Goal: Task Accomplishment & Management: Use online tool/utility

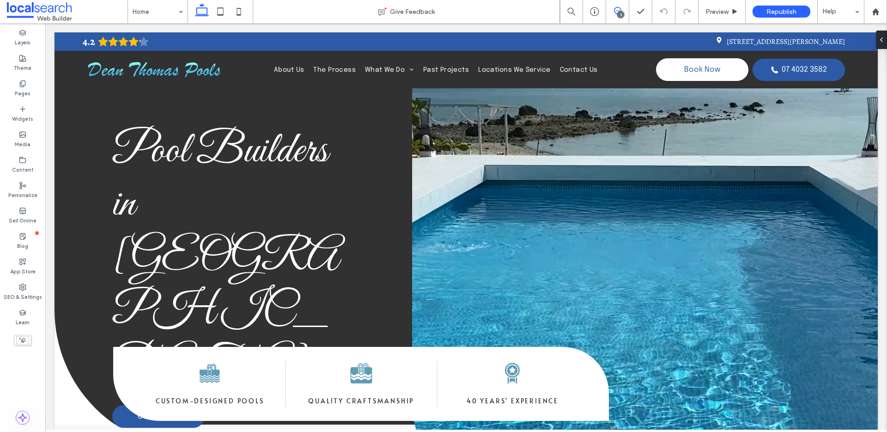
click at [618, 9] on icon at bounding box center [617, 10] width 7 height 7
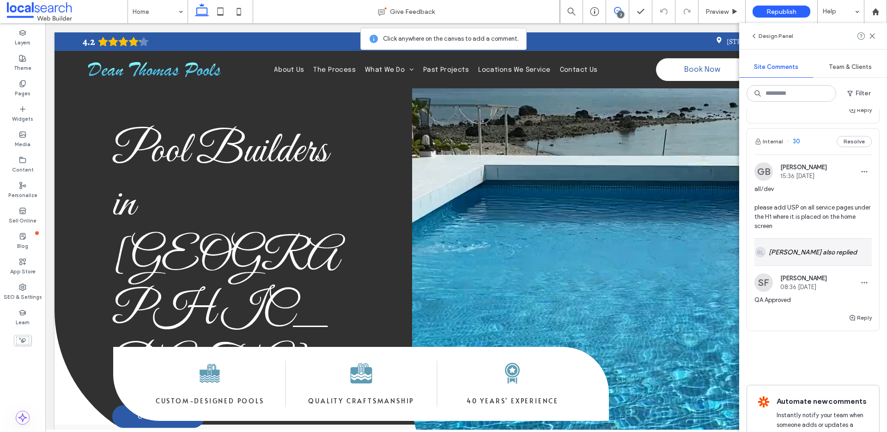
scroll to position [414, 0]
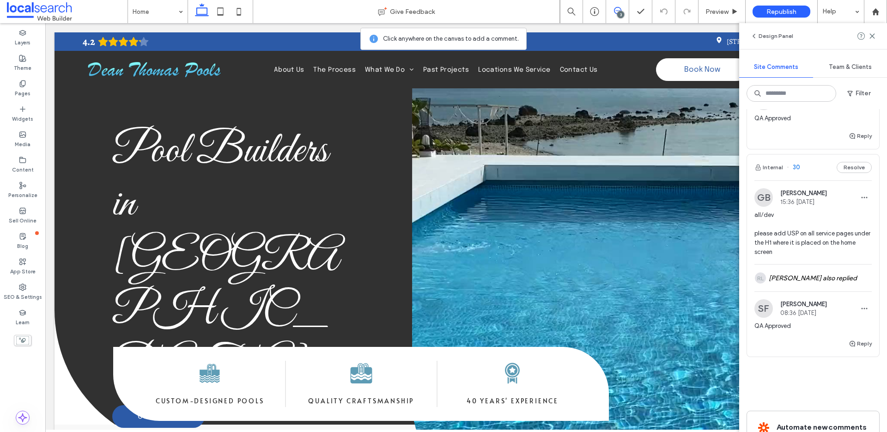
click at [818, 249] on span "all/dev please add USP on all service pages under the H1 where it is placed on …" at bounding box center [813, 233] width 117 height 46
click at [804, 213] on div at bounding box center [443, 216] width 887 height 432
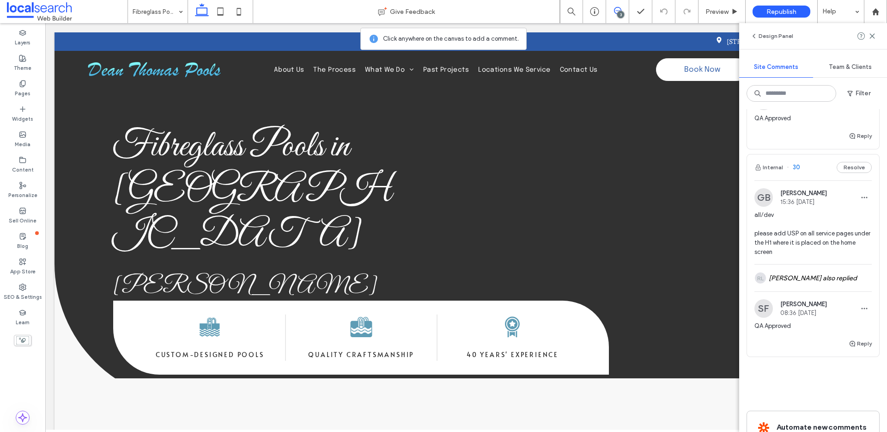
scroll to position [0, 0]
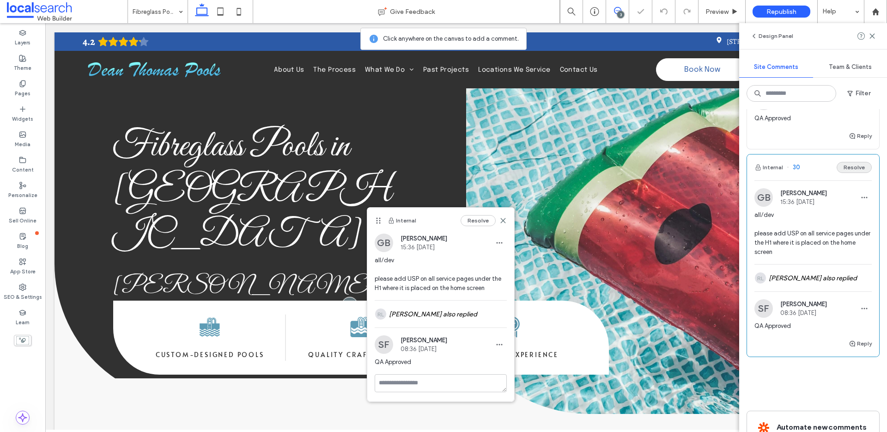
click at [842, 168] on button "Resolve" at bounding box center [854, 167] width 35 height 11
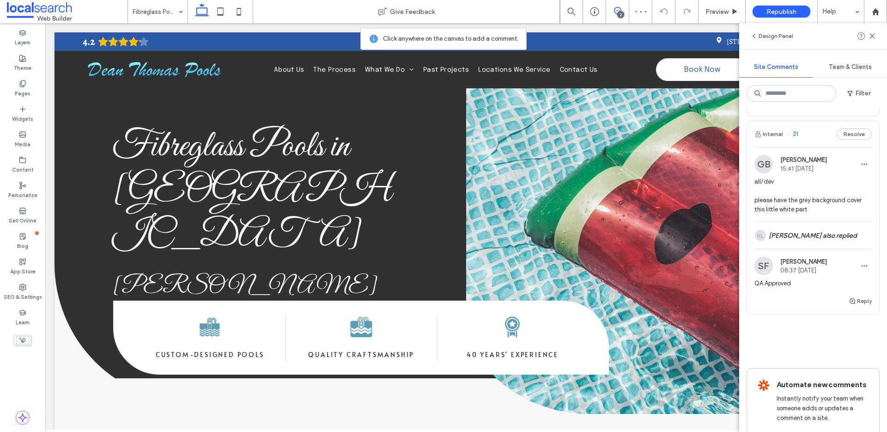
scroll to position [242, 0]
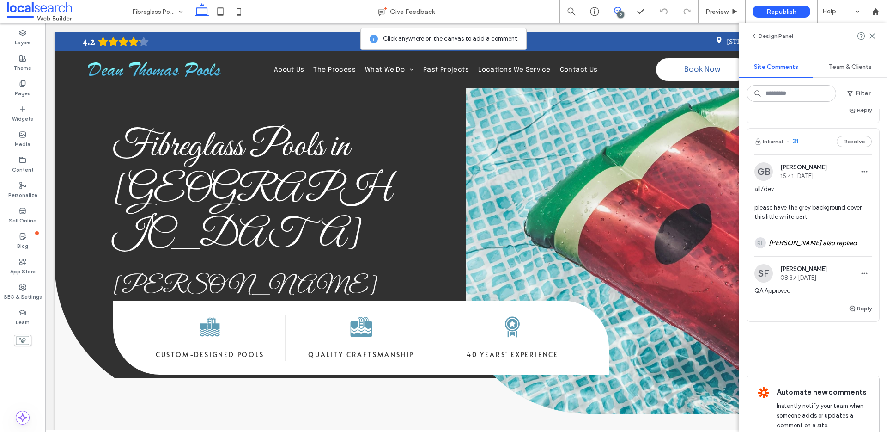
click at [823, 221] on span "all/dev please have the grey background cover this little white part" at bounding box center [813, 202] width 117 height 37
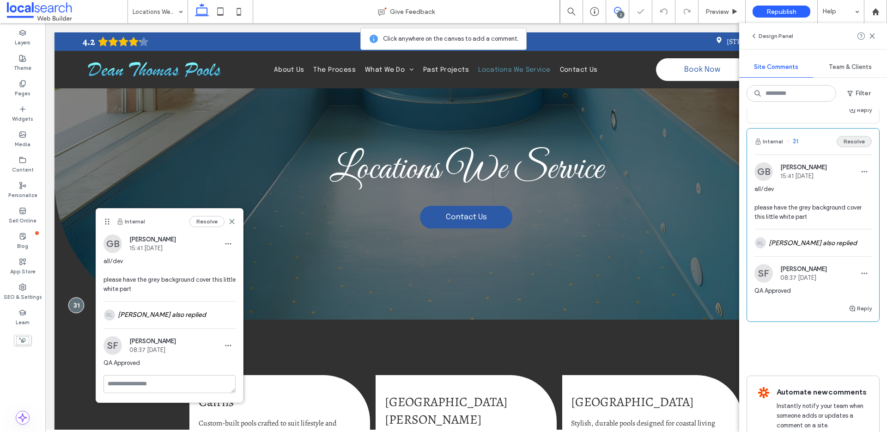
click at [848, 141] on button "Resolve" at bounding box center [854, 141] width 35 height 11
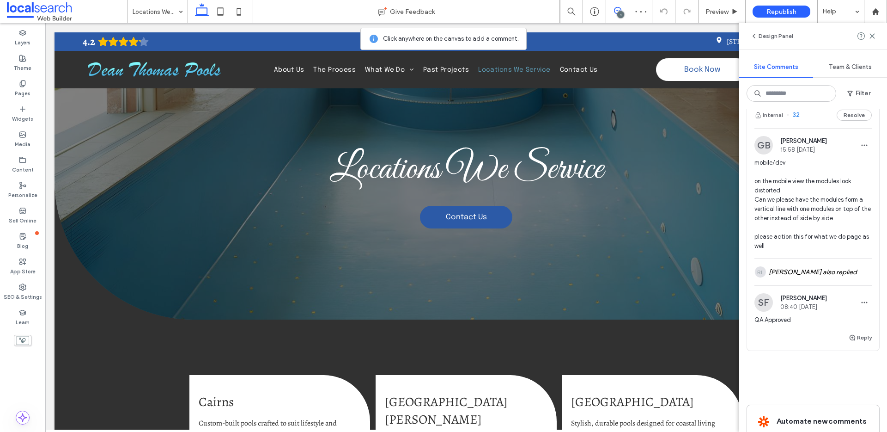
scroll to position [13, 0]
click at [828, 214] on span "mobile/dev on the mobile view the modules look distorted Can we please have the…" at bounding box center [813, 206] width 117 height 92
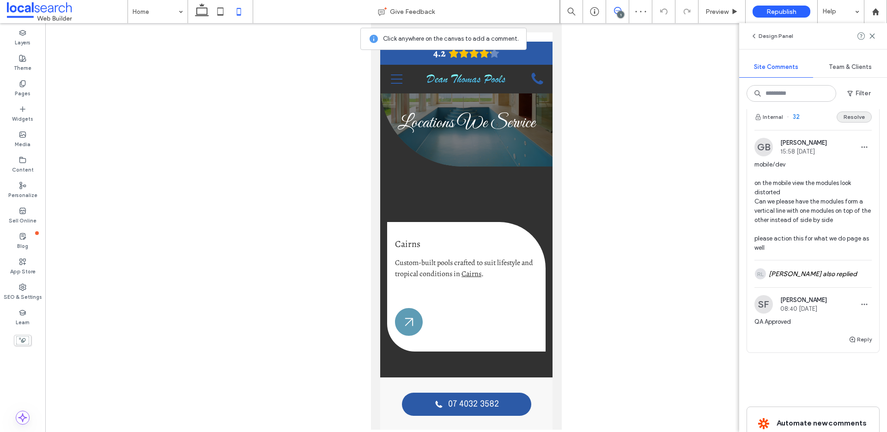
click at [852, 120] on button "Resolve" at bounding box center [854, 116] width 35 height 11
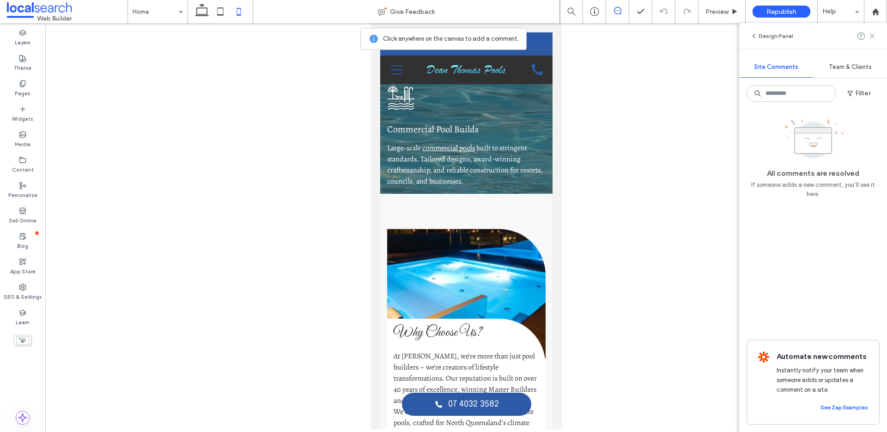
click at [873, 36] on use at bounding box center [872, 36] width 4 height 4
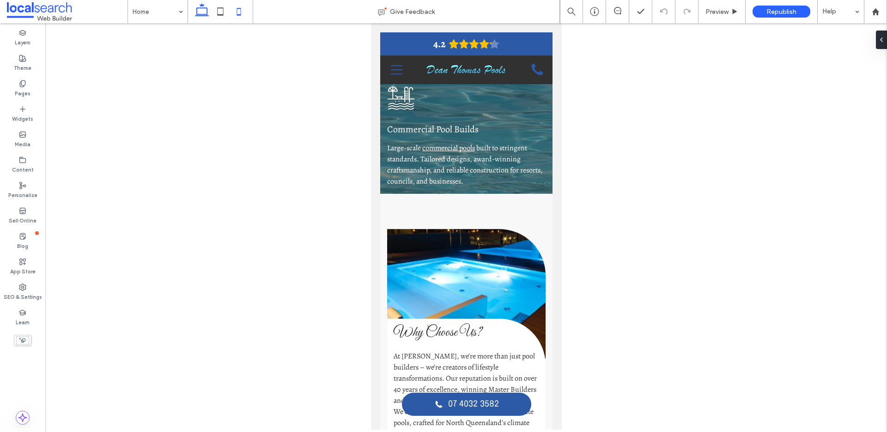
click at [201, 10] on icon at bounding box center [202, 11] width 18 height 18
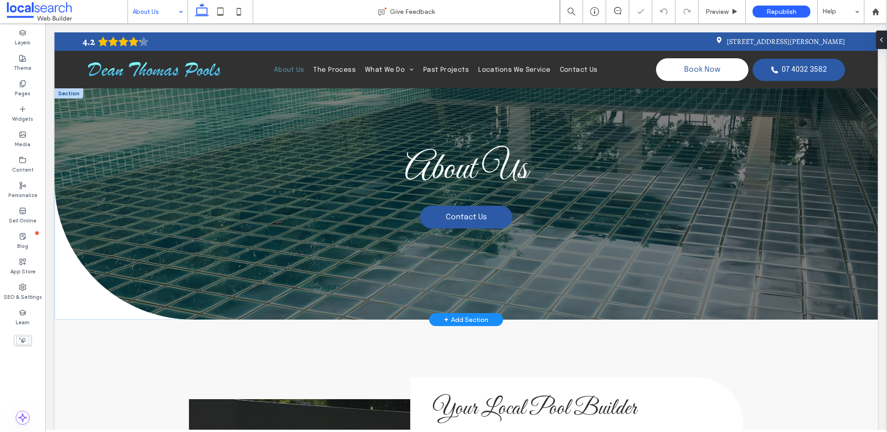
click at [431, 147] on span "About Us" at bounding box center [466, 169] width 123 height 46
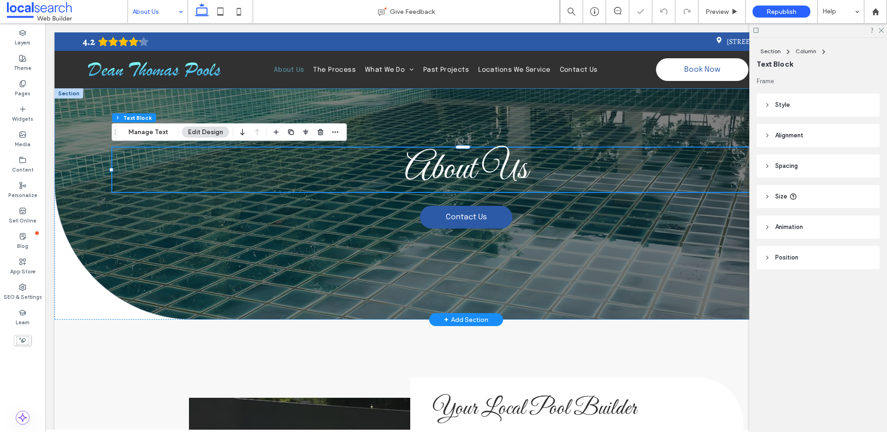
click at [435, 159] on span "About Us" at bounding box center [466, 169] width 123 height 46
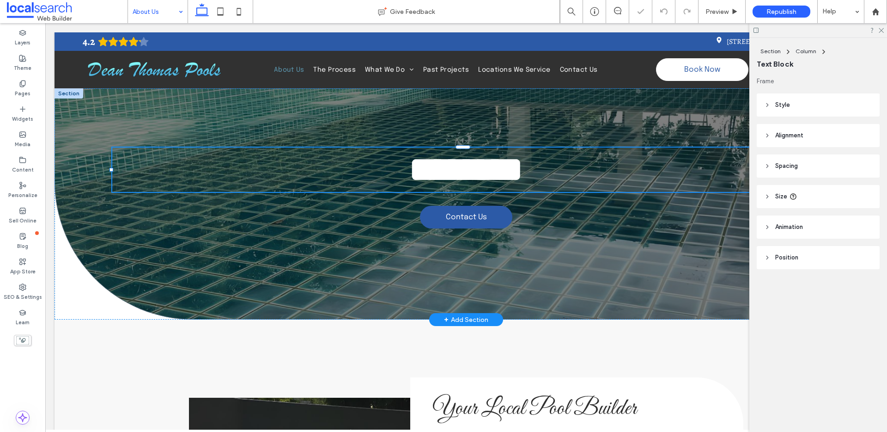
click at [430, 160] on span "********" at bounding box center [466, 169] width 116 height 37
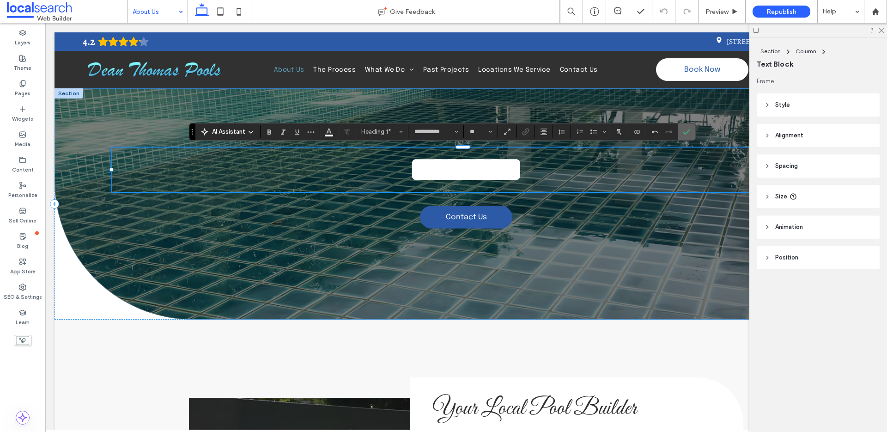
click at [687, 131] on icon "Confirm" at bounding box center [686, 131] width 7 height 7
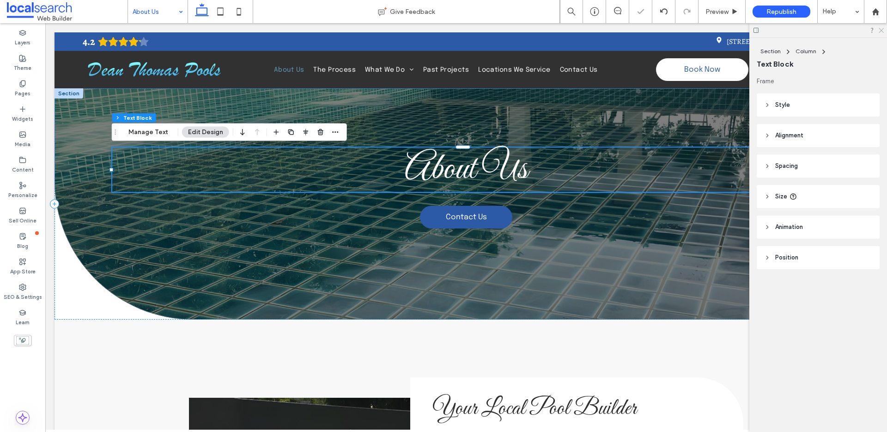
click at [880, 29] on use at bounding box center [881, 30] width 5 height 5
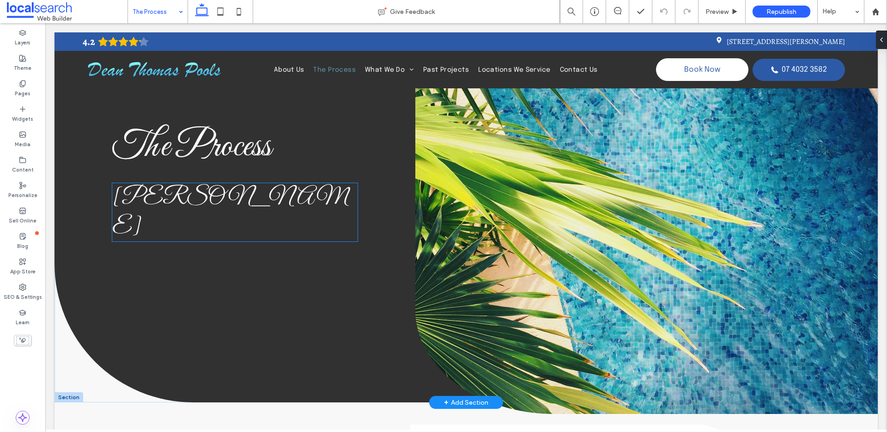
click at [241, 190] on span "[PERSON_NAME]" at bounding box center [229, 212] width 235 height 58
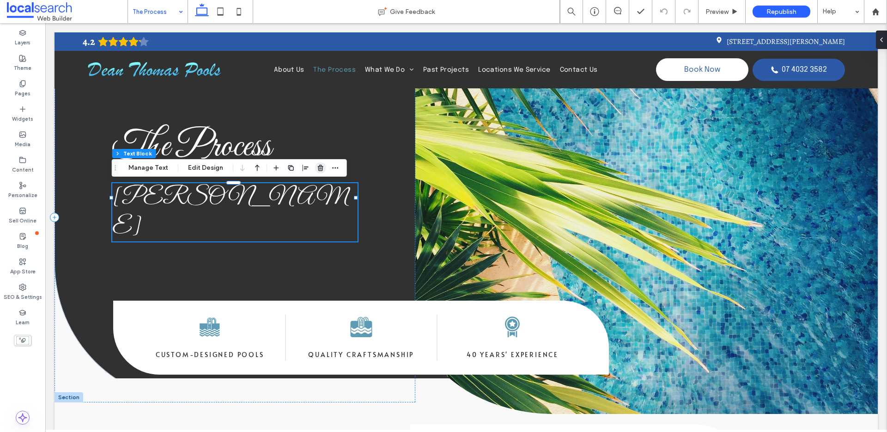
click at [323, 167] on span "button" at bounding box center [320, 167] width 11 height 11
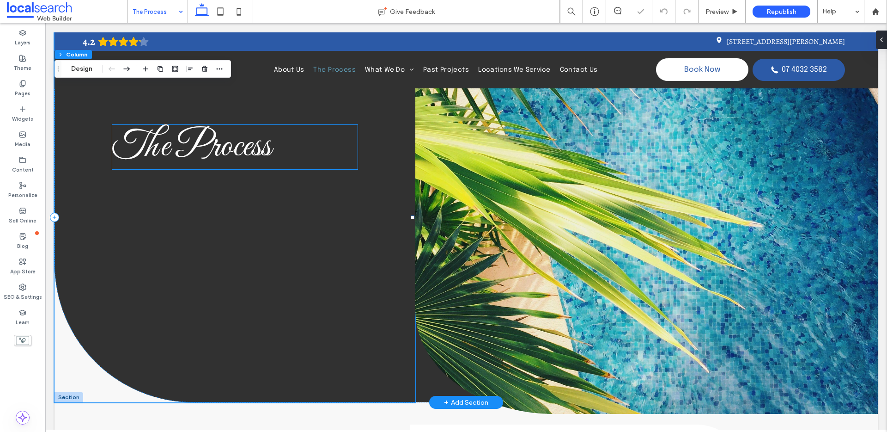
click at [249, 153] on span "The Process" at bounding box center [191, 147] width 159 height 46
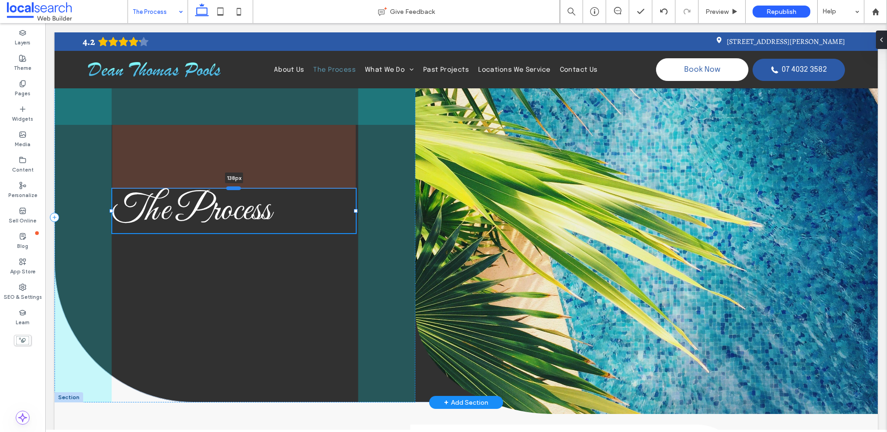
drag, startPoint x: 234, startPoint y: 123, endPoint x: 239, endPoint y: 187, distance: 63.9
click at [239, 187] on div at bounding box center [233, 188] width 15 height 4
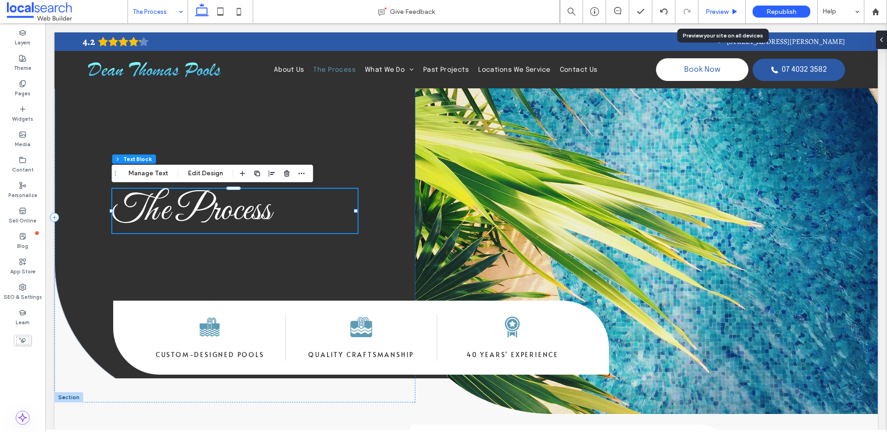
click at [727, 12] on span "Preview" at bounding box center [717, 12] width 23 height 8
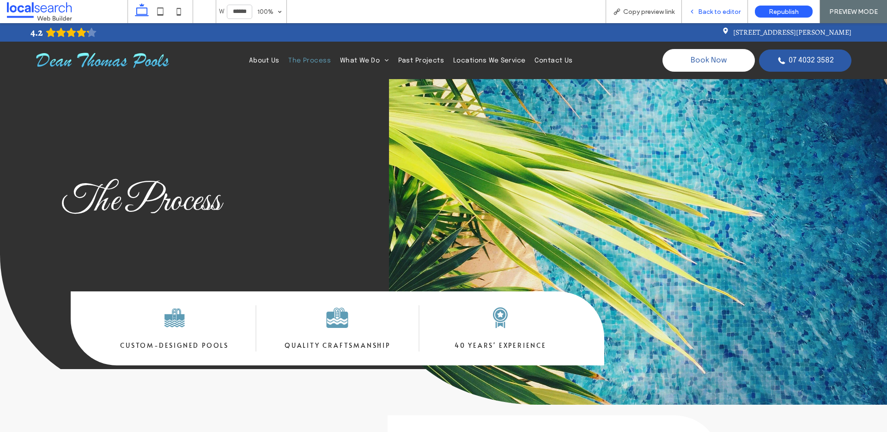
click at [727, 12] on span "Back to editor" at bounding box center [719, 12] width 43 height 8
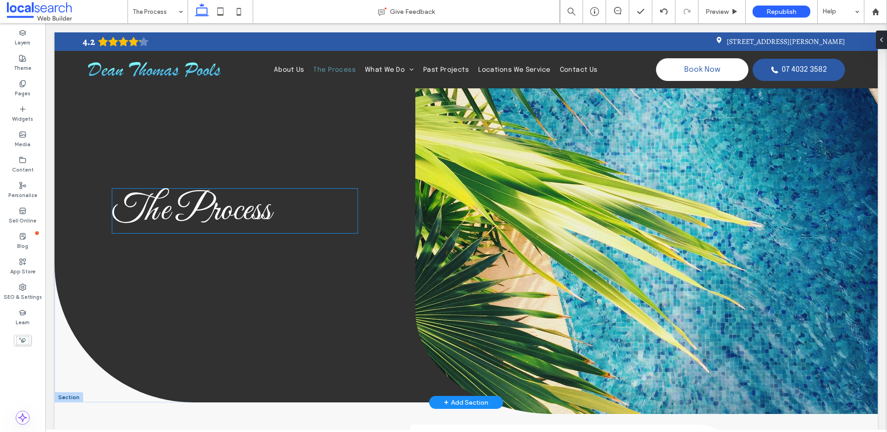
click at [262, 207] on span "The Process" at bounding box center [191, 211] width 159 height 46
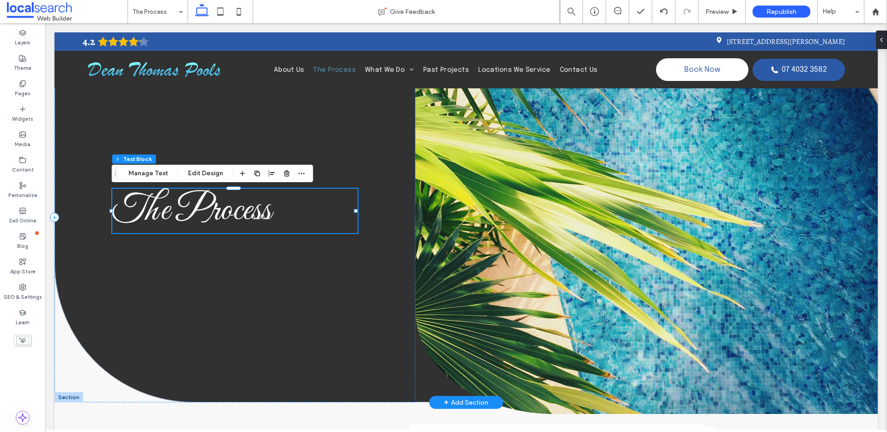
click at [262, 207] on span "The Process" at bounding box center [191, 211] width 159 height 46
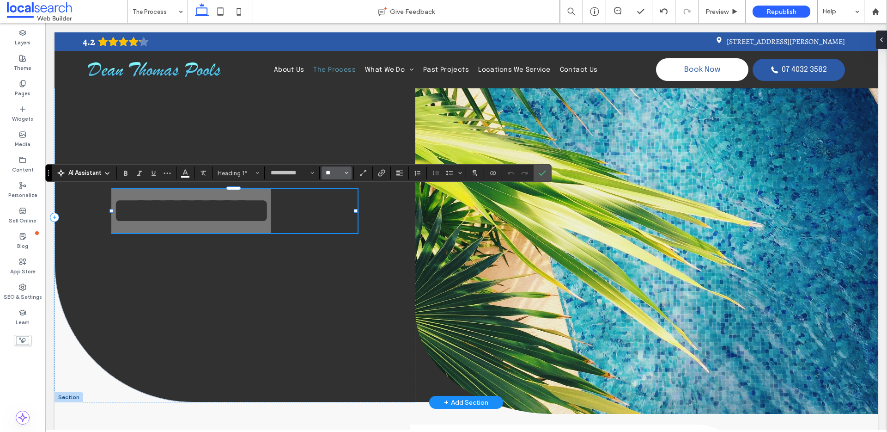
click at [339, 173] on input "**" at bounding box center [334, 172] width 18 height 7
click at [340, 275] on label "96" at bounding box center [337, 281] width 30 height 13
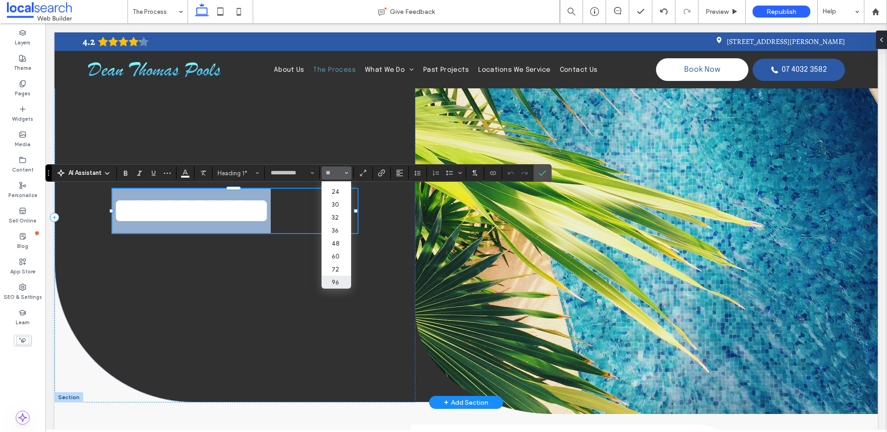
type input "**"
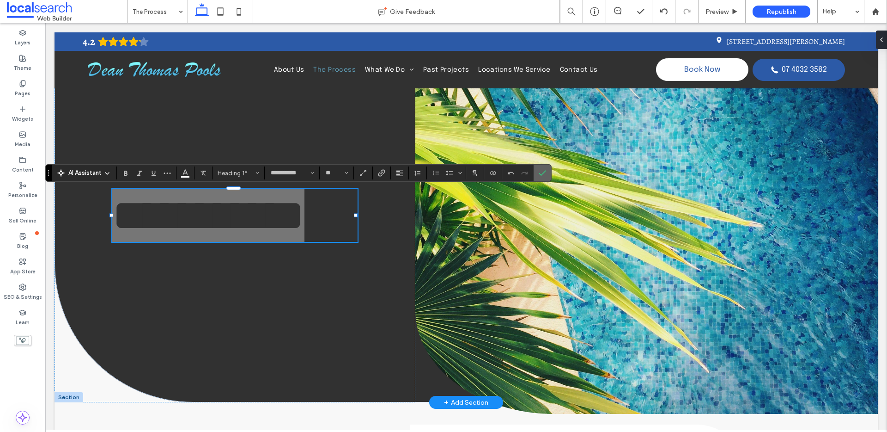
click at [544, 168] on span "Confirm" at bounding box center [542, 173] width 7 height 16
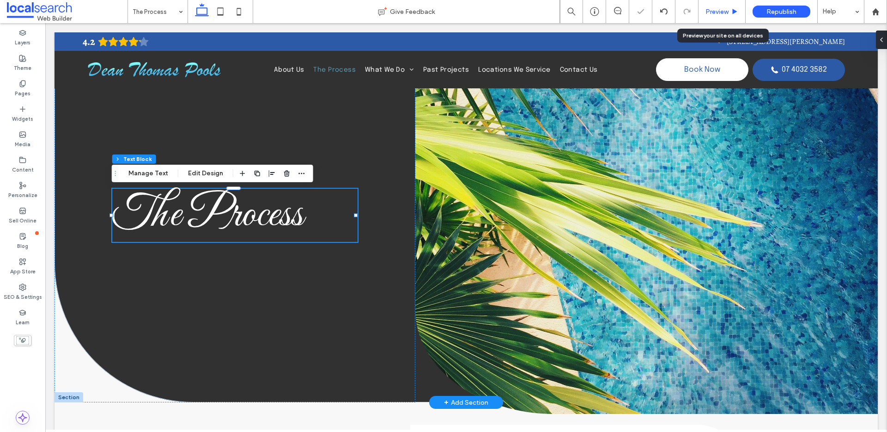
click at [726, 8] on span "Preview" at bounding box center [717, 12] width 23 height 8
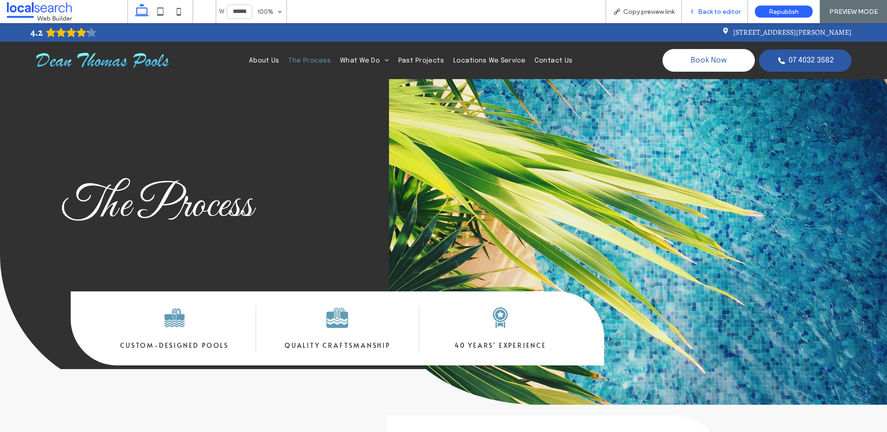
click at [727, 10] on span "Back to editor" at bounding box center [719, 12] width 43 height 8
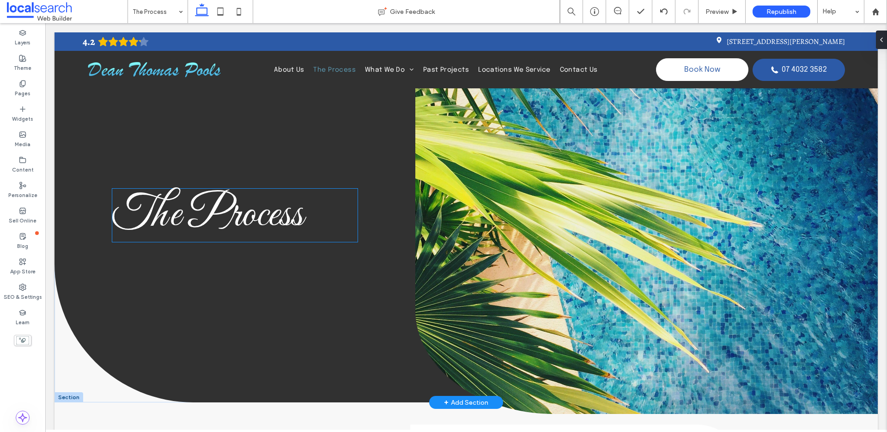
click at [251, 205] on span "The Process" at bounding box center [207, 214] width 191 height 55
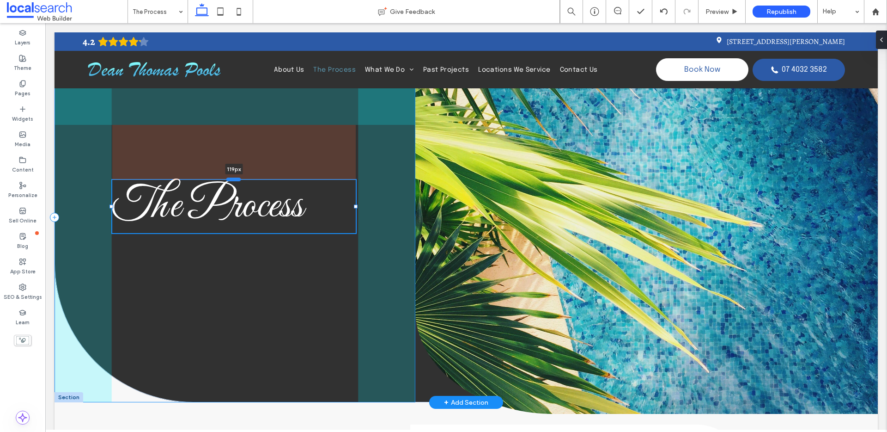
drag, startPoint x: 232, startPoint y: 188, endPoint x: 232, endPoint y: 179, distance: 8.8
click at [232, 179] on div at bounding box center [233, 179] width 15 height 4
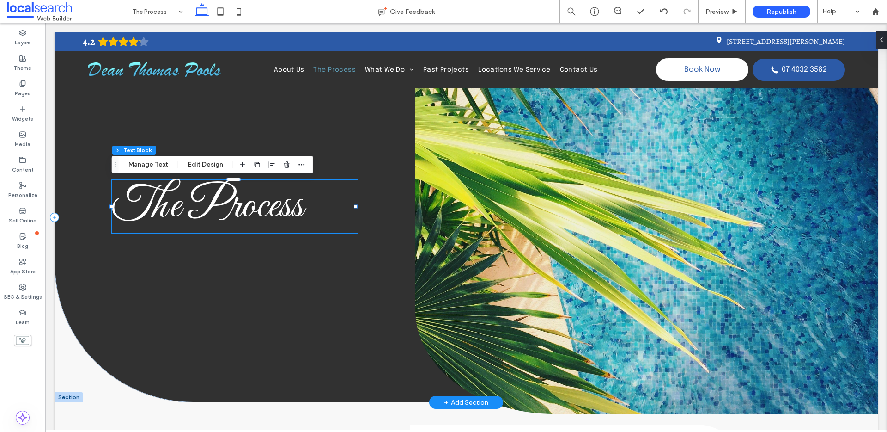
click at [383, 134] on div "The Process 119px" at bounding box center [235, 217] width 361 height 370
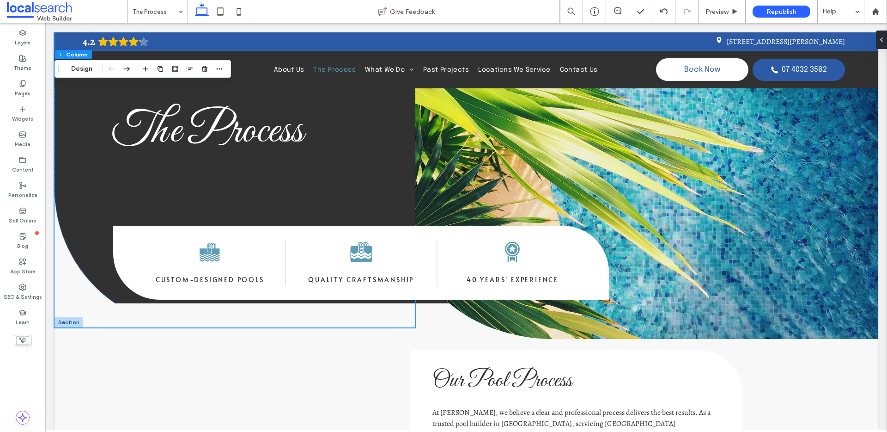
scroll to position [76, 0]
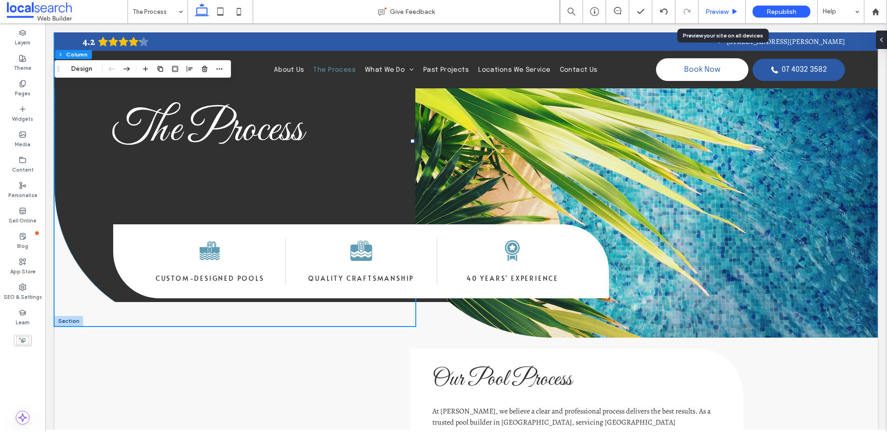
click at [733, 18] on div "Preview" at bounding box center [722, 11] width 47 height 23
click at [731, 12] on icon at bounding box center [734, 11] width 7 height 7
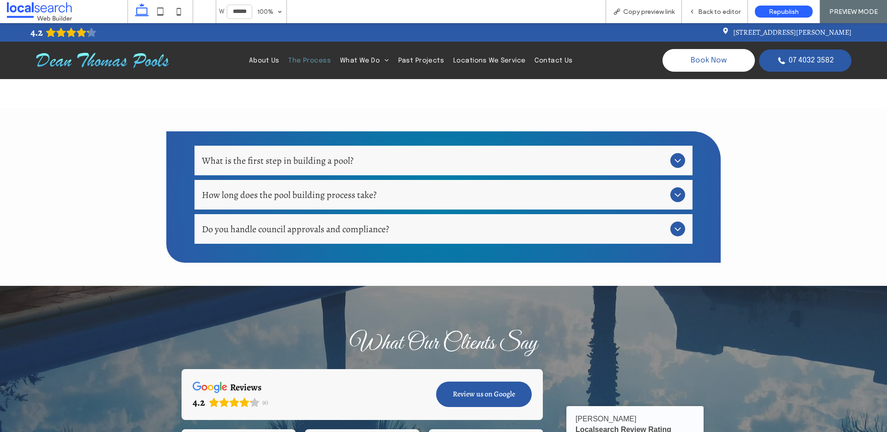
scroll to position [1447, 0]
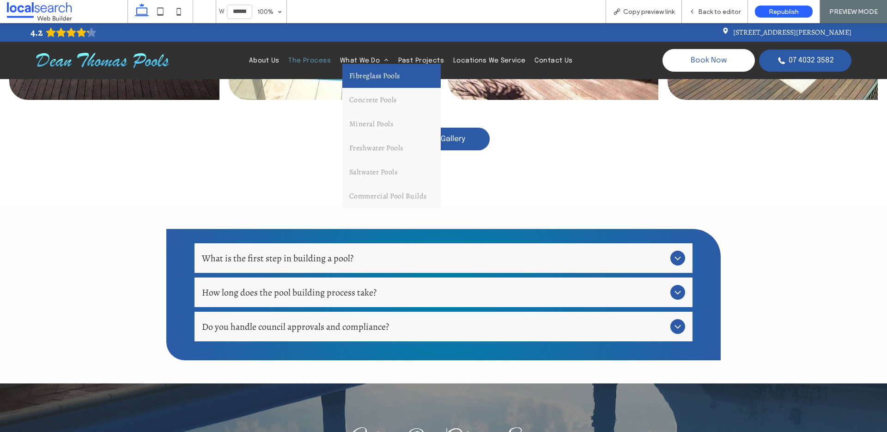
click at [360, 61] on span "What We Do" at bounding box center [364, 60] width 49 height 7
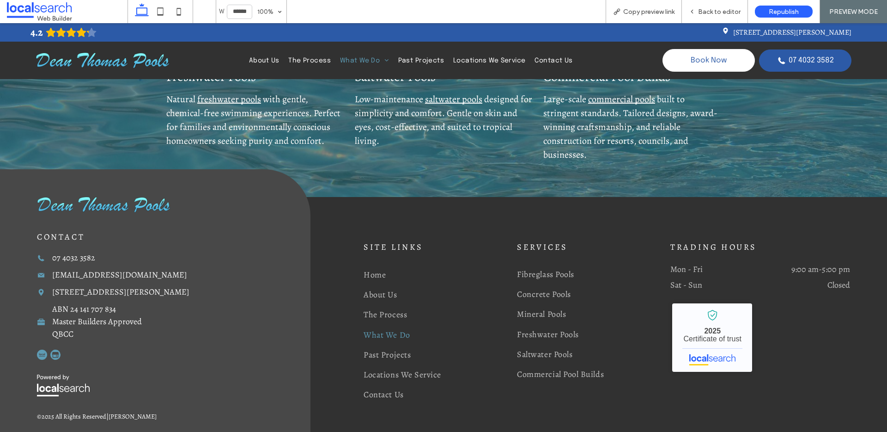
scroll to position [872, 0]
click at [736, 14] on span "Back to editor" at bounding box center [719, 12] width 43 height 8
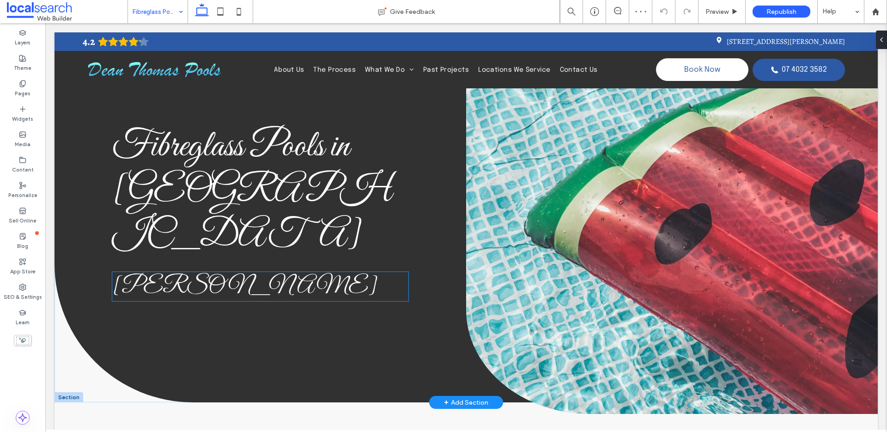
click at [244, 272] on span "[PERSON_NAME]" at bounding box center [245, 286] width 266 height 29
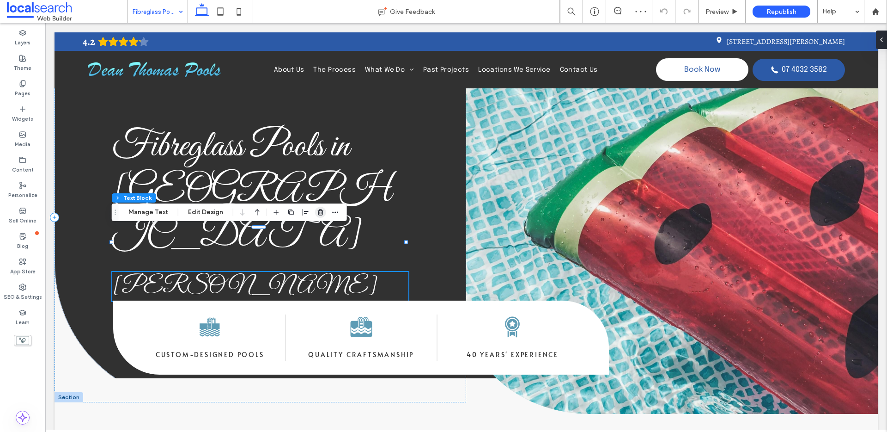
click at [319, 210] on use "button" at bounding box center [321, 212] width 6 height 6
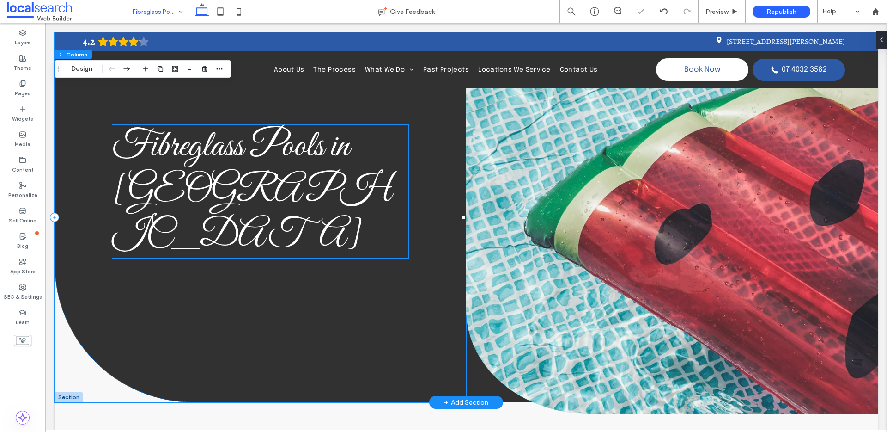
click at [329, 128] on span "Fibreglass Pools in [GEOGRAPHIC_DATA]" at bounding box center [252, 191] width 280 height 135
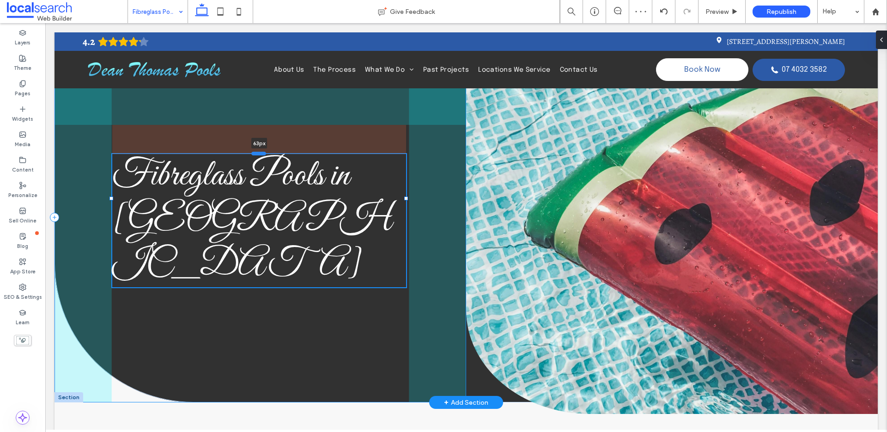
drag, startPoint x: 260, startPoint y: 124, endPoint x: 256, endPoint y: 153, distance: 29.3
click at [256, 153] on div at bounding box center [258, 154] width 15 height 4
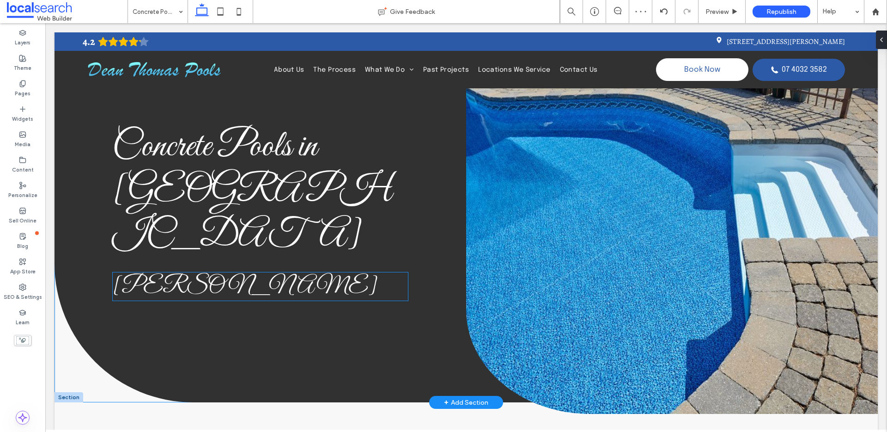
click at [247, 272] on span "[PERSON_NAME]" at bounding box center [245, 286] width 266 height 29
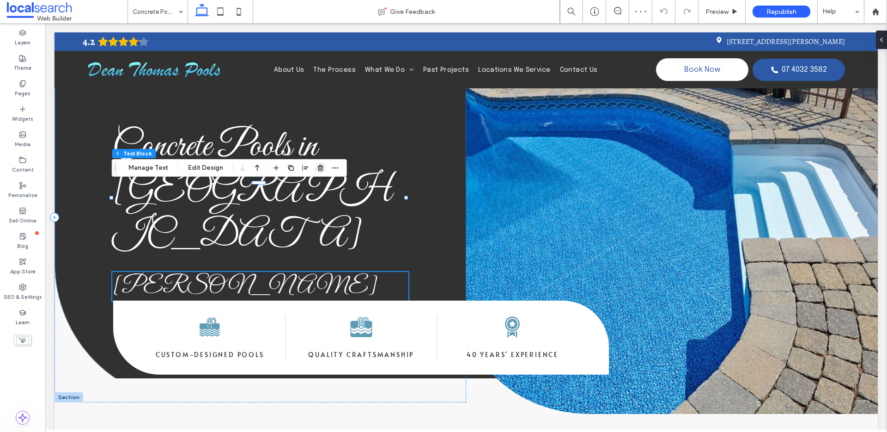
click at [317, 168] on icon "button" at bounding box center [320, 167] width 7 height 7
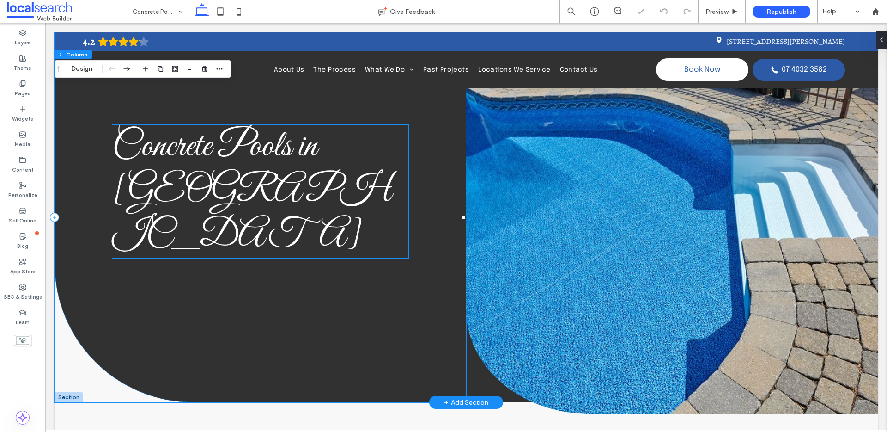
click at [293, 139] on span "Concrete Pools in [GEOGRAPHIC_DATA]" at bounding box center [252, 191] width 280 height 135
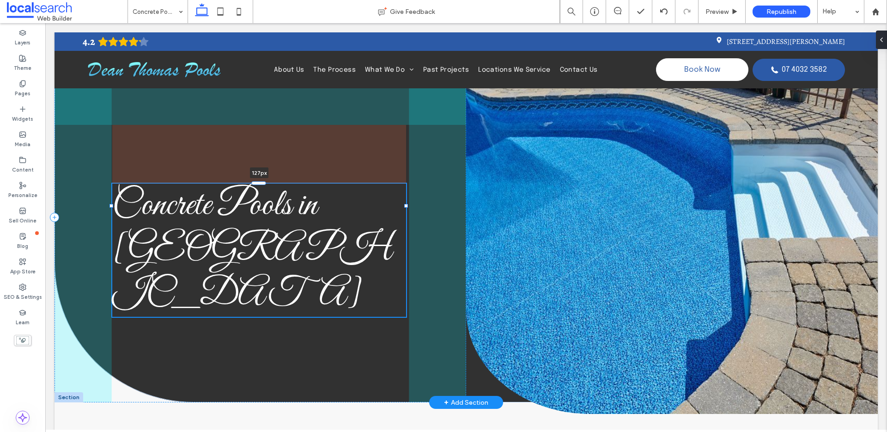
drag, startPoint x: 262, startPoint y: 124, endPoint x: 267, endPoint y: 183, distance: 58.9
click at [112, 183] on div at bounding box center [112, 183] width 0 height 0
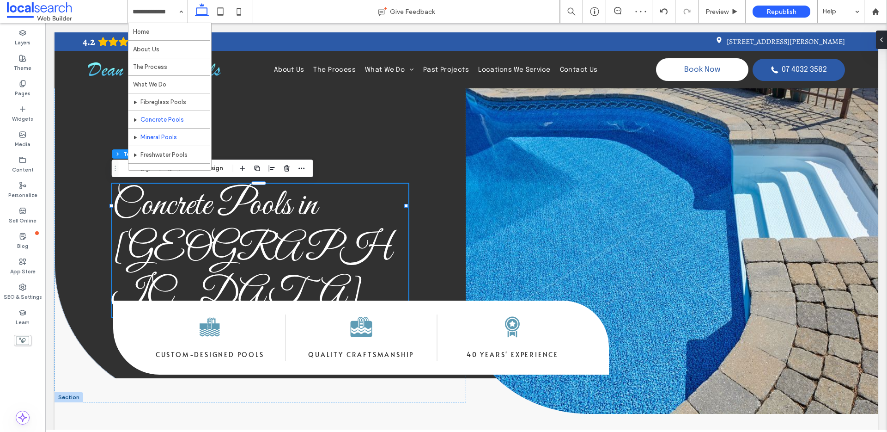
drag, startPoint x: 164, startPoint y: 137, endPoint x: 177, endPoint y: 139, distance: 13.6
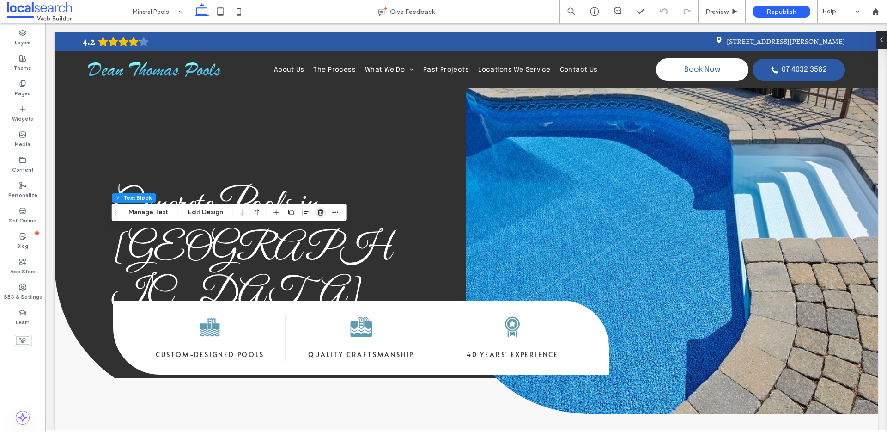
click at [320, 213] on use "button" at bounding box center [321, 212] width 6 height 6
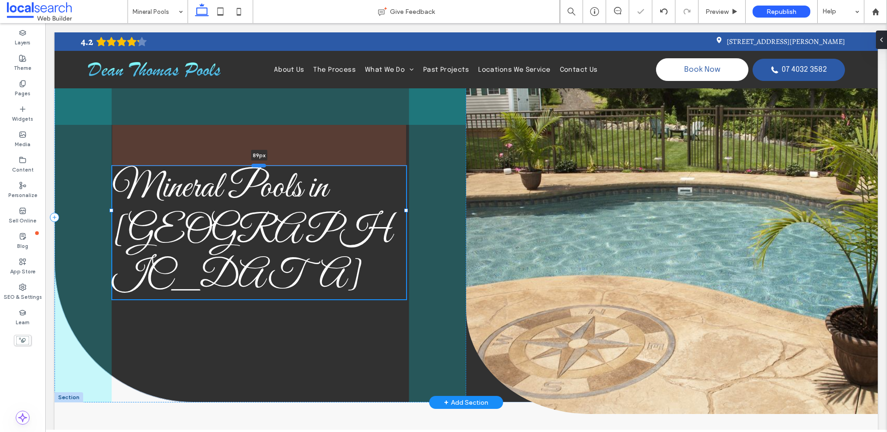
click at [262, 166] on div at bounding box center [258, 166] width 15 height 4
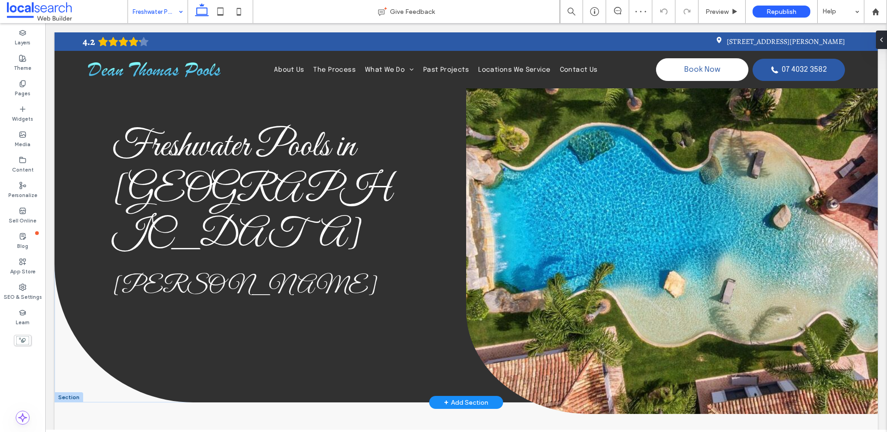
click at [273, 272] on span "[PERSON_NAME]" at bounding box center [245, 286] width 266 height 29
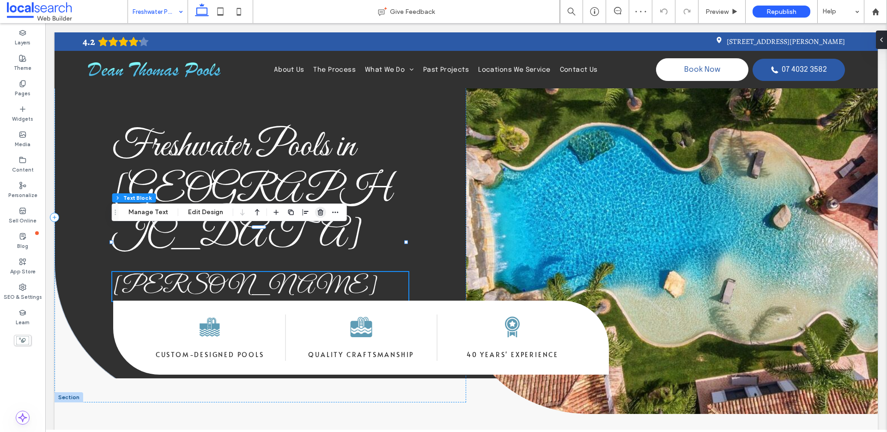
drag, startPoint x: 318, startPoint y: 215, endPoint x: 246, endPoint y: 154, distance: 95.1
click at [318, 215] on icon "button" at bounding box center [320, 211] width 7 height 7
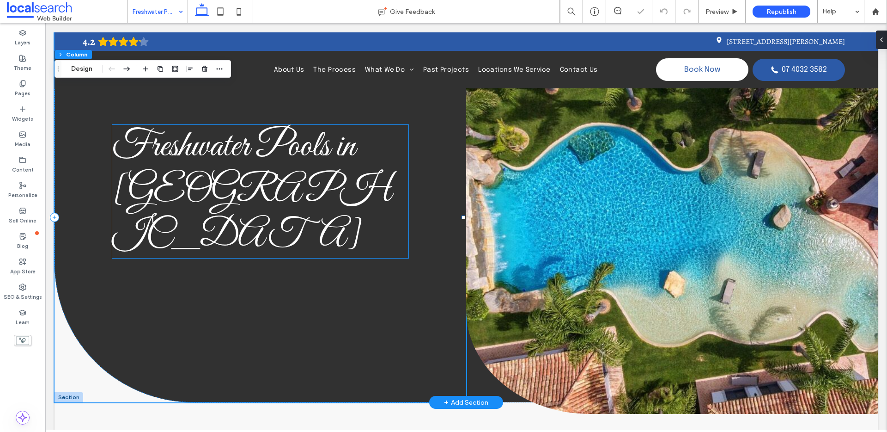
click at [268, 131] on span "Freshwater Pools in [GEOGRAPHIC_DATA]" at bounding box center [252, 191] width 280 height 135
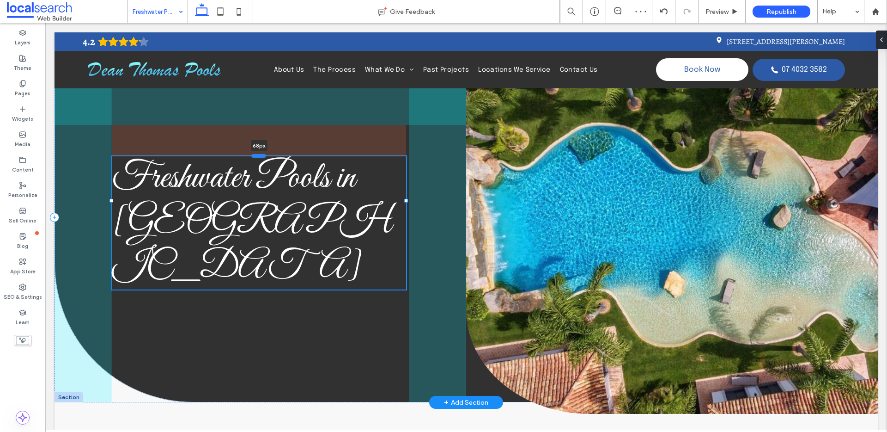
drag, startPoint x: 261, startPoint y: 124, endPoint x: 262, endPoint y: 156, distance: 31.5
click at [262, 156] on div at bounding box center [258, 156] width 15 height 4
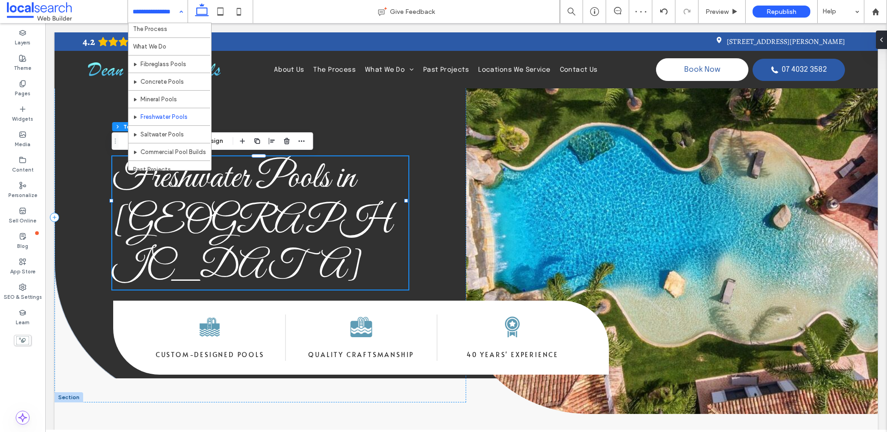
scroll to position [81, 0]
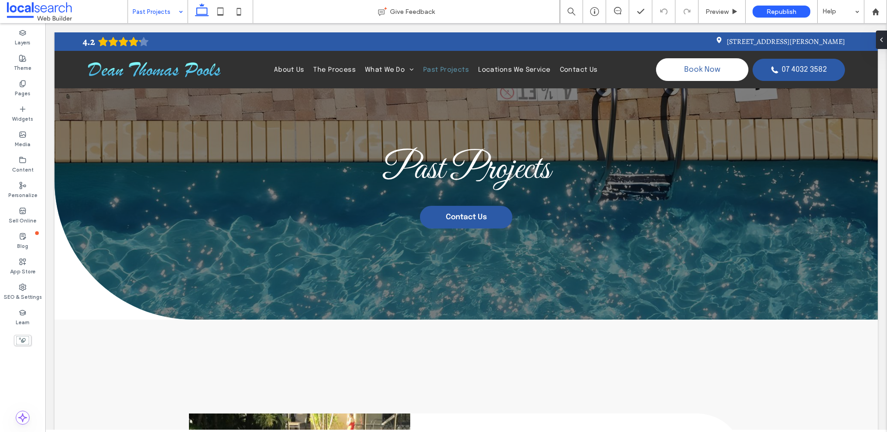
click at [162, 11] on input at bounding box center [156, 11] width 46 height 23
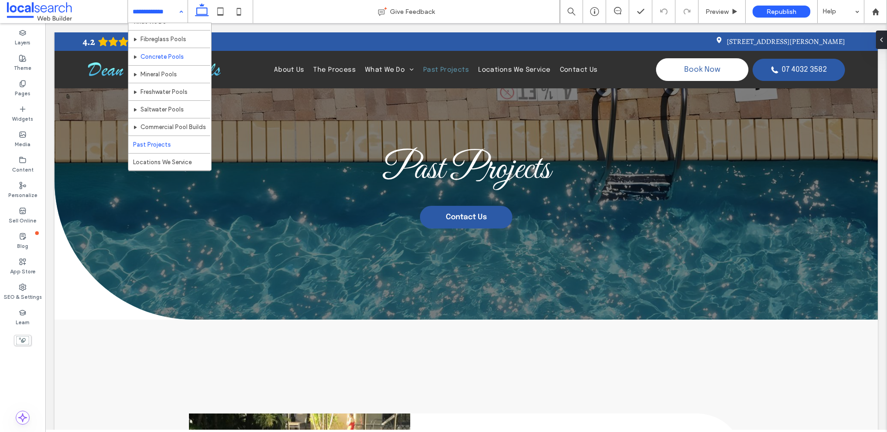
scroll to position [150, 0]
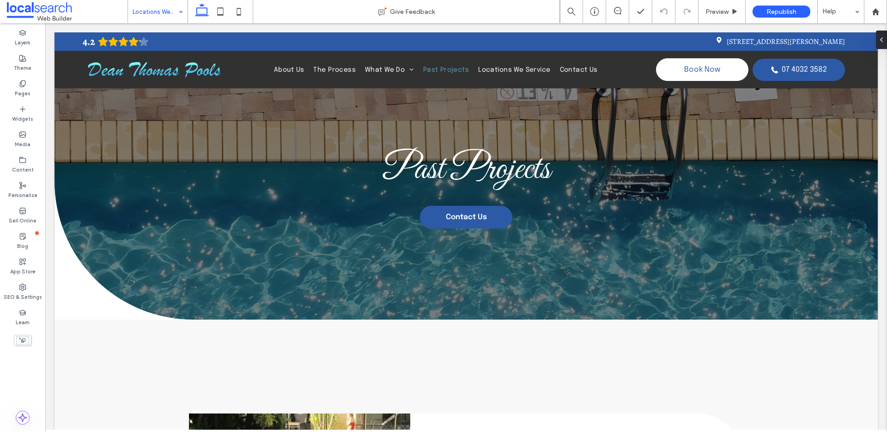
click at [159, 11] on input at bounding box center [156, 11] width 46 height 23
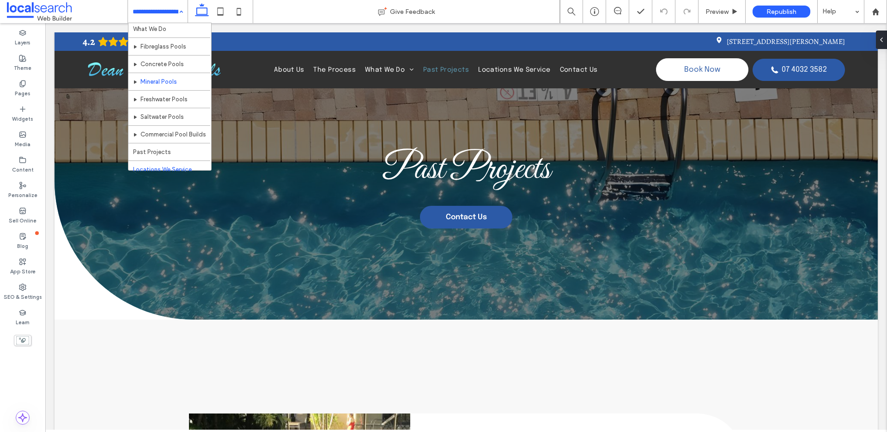
scroll to position [150, 0]
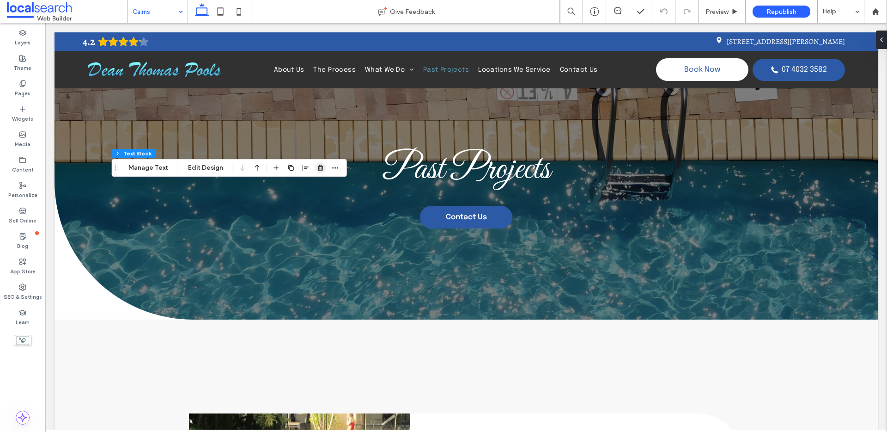
click at [318, 166] on icon "button" at bounding box center [320, 167] width 7 height 7
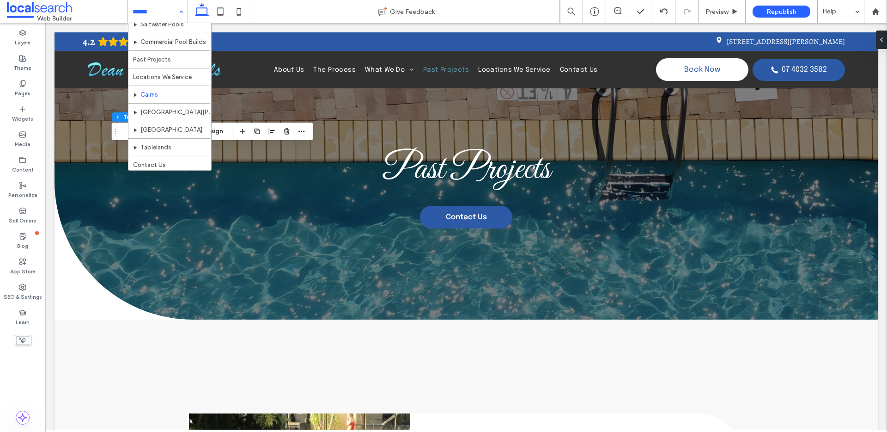
scroll to position [150, 0]
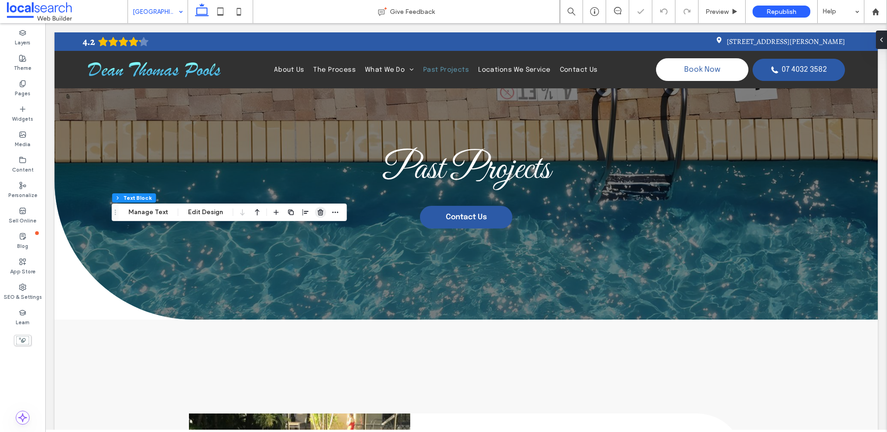
click at [320, 210] on use "button" at bounding box center [321, 212] width 6 height 6
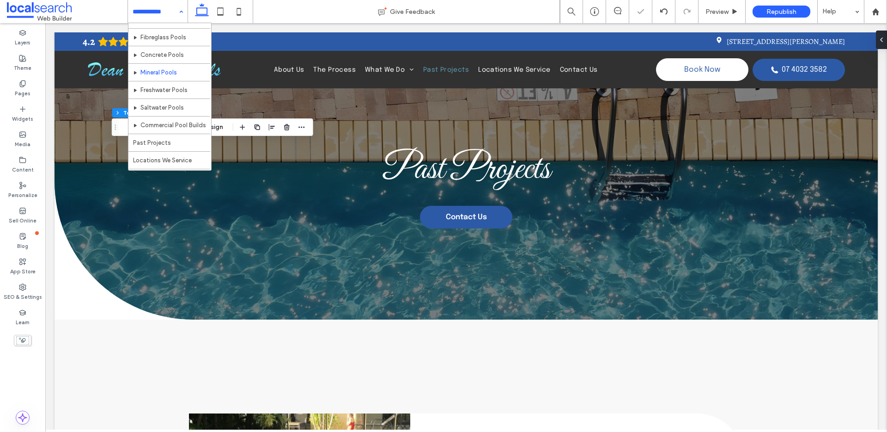
scroll to position [150, 0]
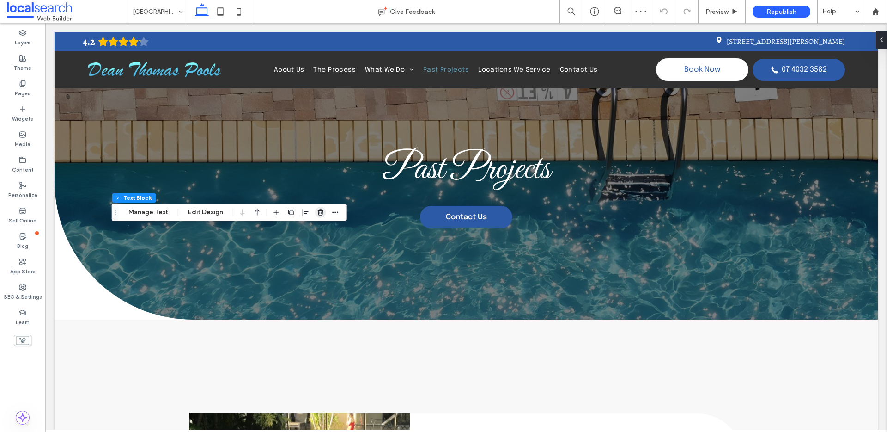
click at [319, 213] on icon "button" at bounding box center [320, 211] width 7 height 7
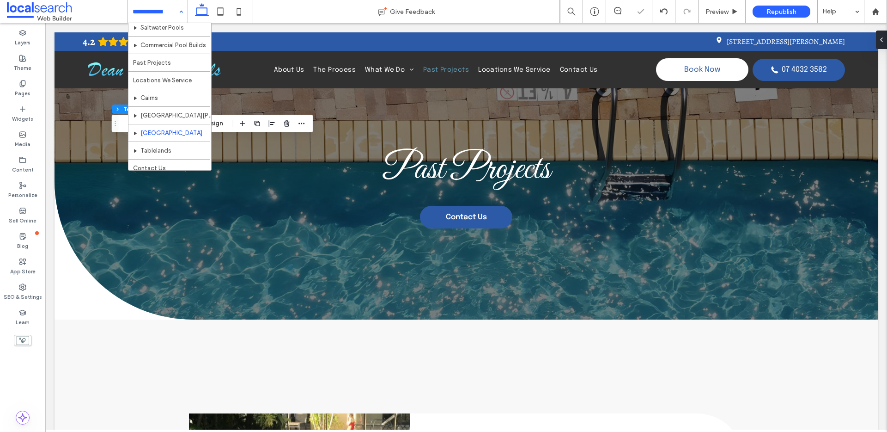
scroll to position [150, 0]
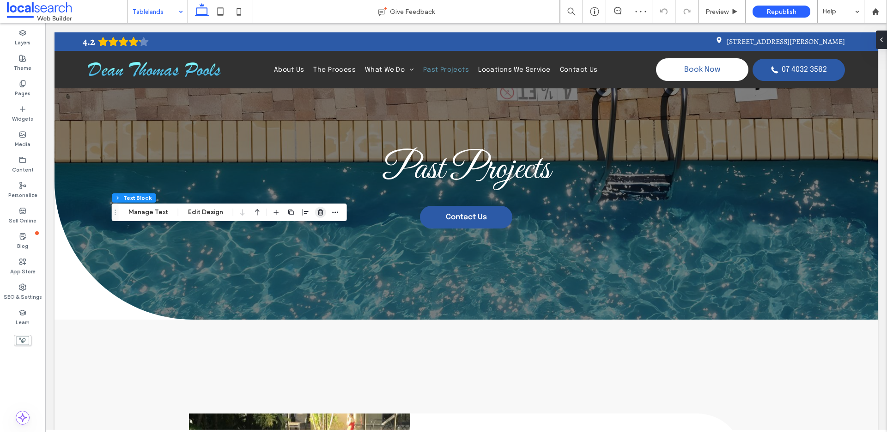
click at [320, 216] on span "button" at bounding box center [320, 212] width 11 height 11
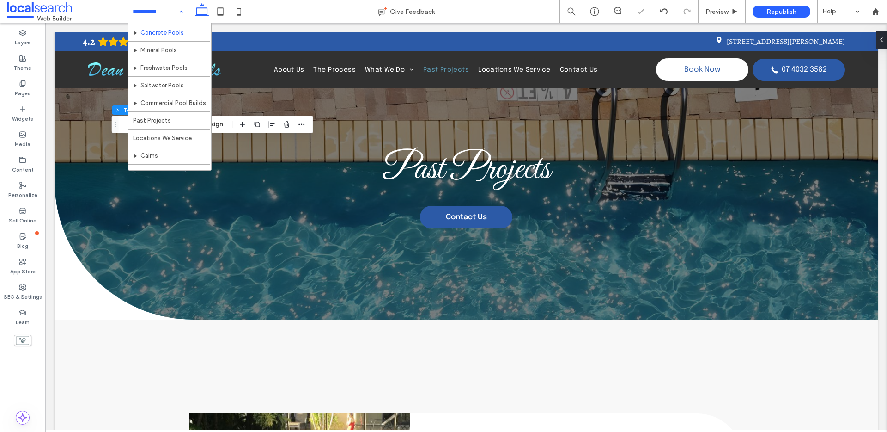
scroll to position [150, 0]
